Goal: Task Accomplishment & Management: Complete application form

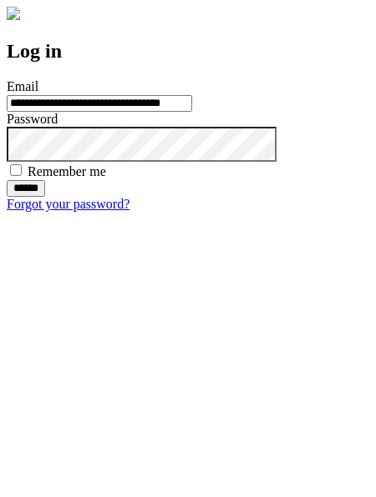
type input "**********"
click at [45, 197] on input "******" at bounding box center [26, 188] width 38 height 17
